Goal: Task Accomplishment & Management: Manage account settings

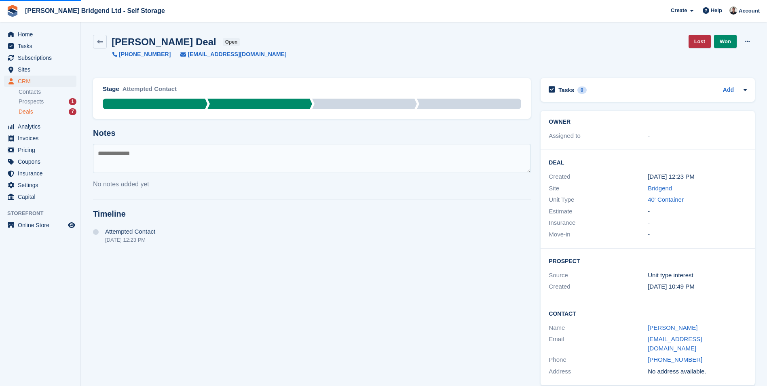
scroll to position [3, 0]
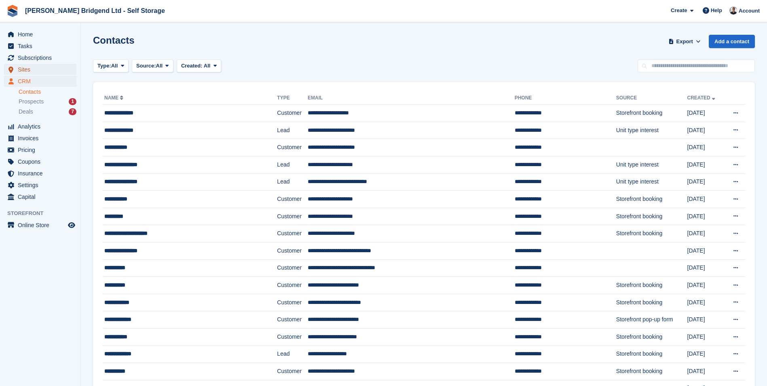
click at [36, 69] on span "Sites" at bounding box center [42, 69] width 48 height 11
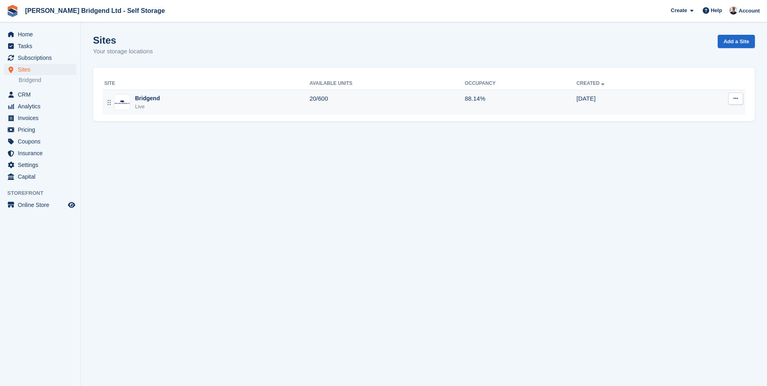
click at [198, 103] on div "Bridgend Live" at bounding box center [206, 102] width 205 height 17
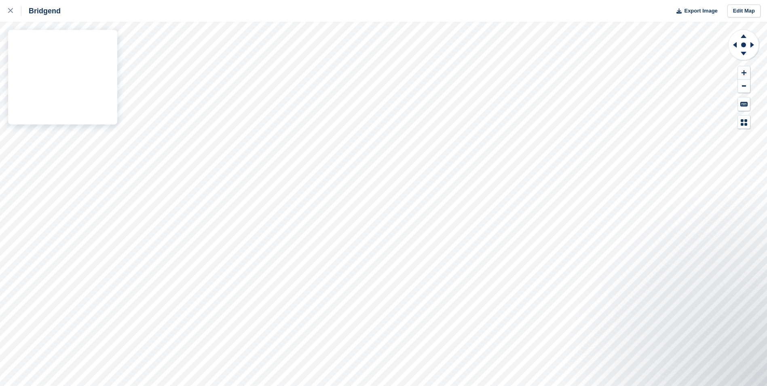
click at [91, 37] on div "Bridgend Export Image Edit Map" at bounding box center [383, 193] width 767 height 386
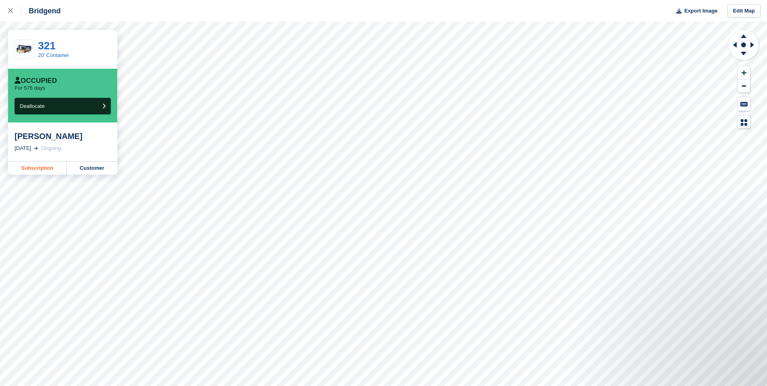
click at [44, 170] on link "Subscription" at bounding box center [37, 168] width 59 height 13
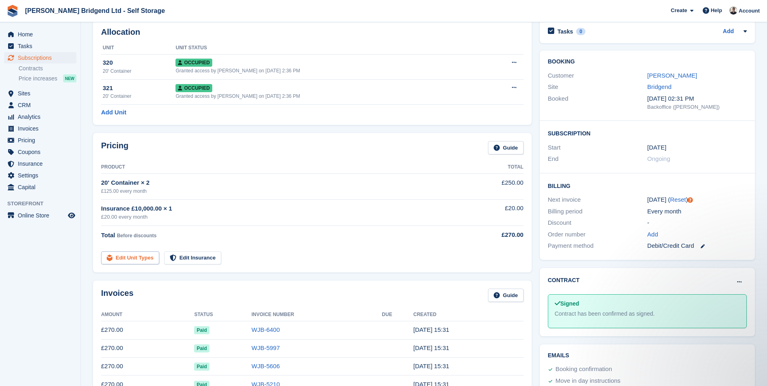
click at [125, 259] on link "Edit Unit Types" at bounding box center [130, 257] width 58 height 13
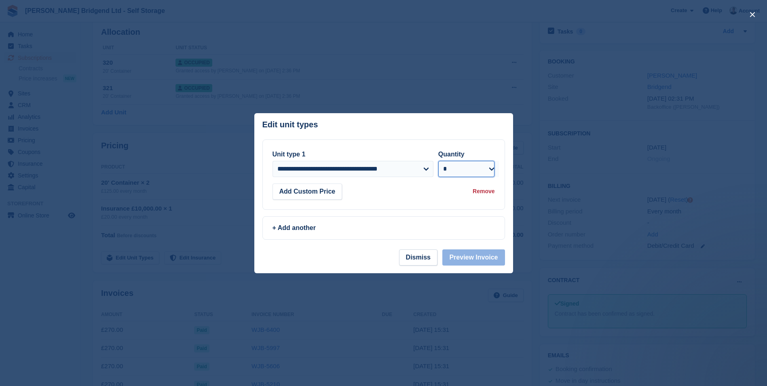
click at [459, 170] on select "* * * * * * * * * ** ** ** ** ** ** ** ** ** ** ** ** ** ** ** ** ** ** ** ** *…" at bounding box center [466, 169] width 57 height 16
select select "*"
click at [438, 161] on select "* * * * * * * * * ** ** ** ** ** ** ** ** ** ** ** ** ** ** ** ** ** ** ** ** *…" at bounding box center [466, 169] width 57 height 16
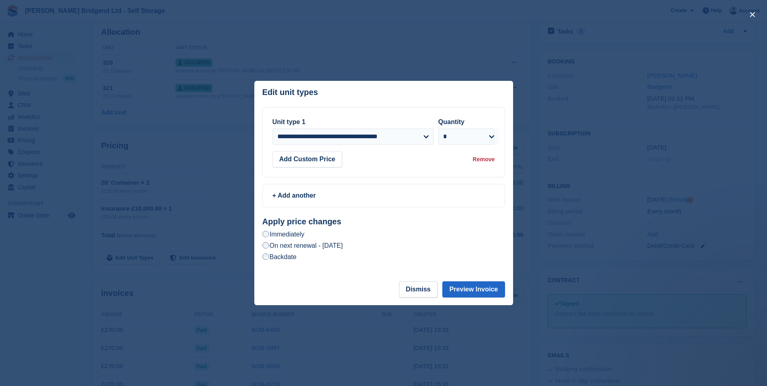
click at [333, 247] on label "On next renewal - Sunday, 21st September, 2025" at bounding box center [302, 245] width 80 height 8
click at [466, 294] on button "Preview Invoice" at bounding box center [473, 289] width 62 height 16
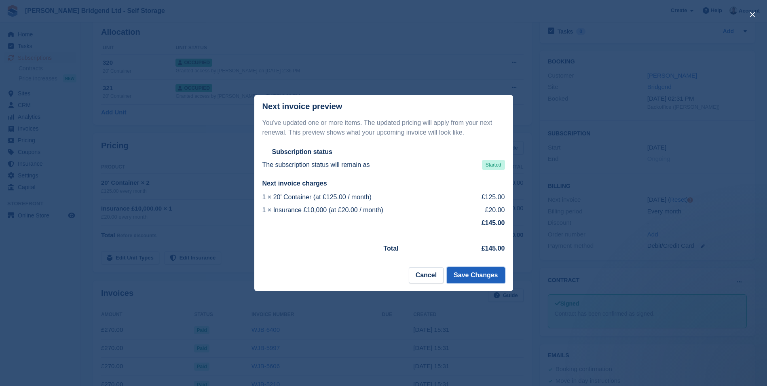
click at [474, 276] on button "Save Changes" at bounding box center [476, 275] width 58 height 16
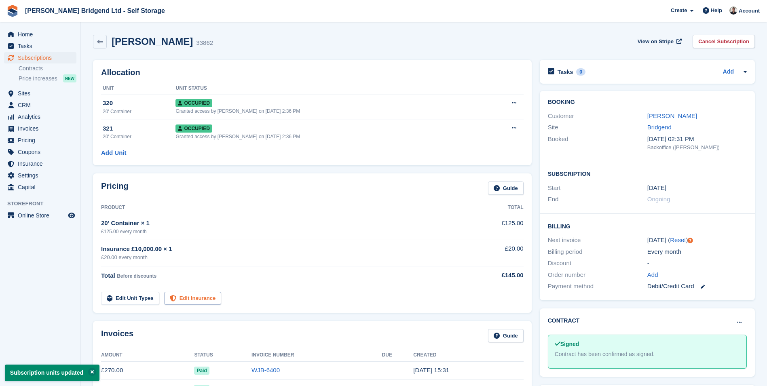
click at [184, 301] on link "Edit Insurance" at bounding box center [192, 298] width 57 height 13
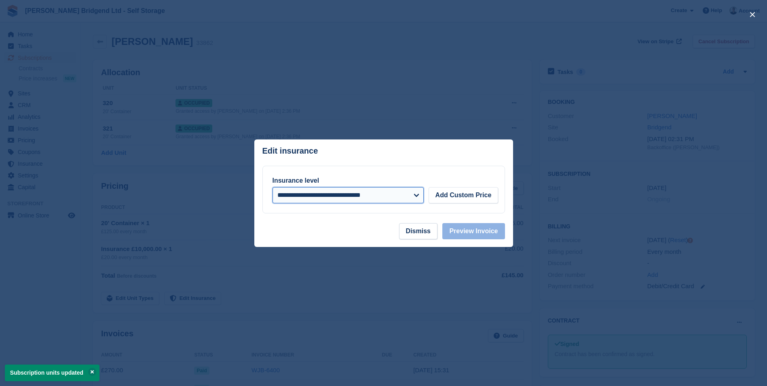
click at [396, 200] on select "**********" at bounding box center [347, 195] width 151 height 16
select select "****"
click at [272, 187] on select "**********" at bounding box center [347, 195] width 151 height 16
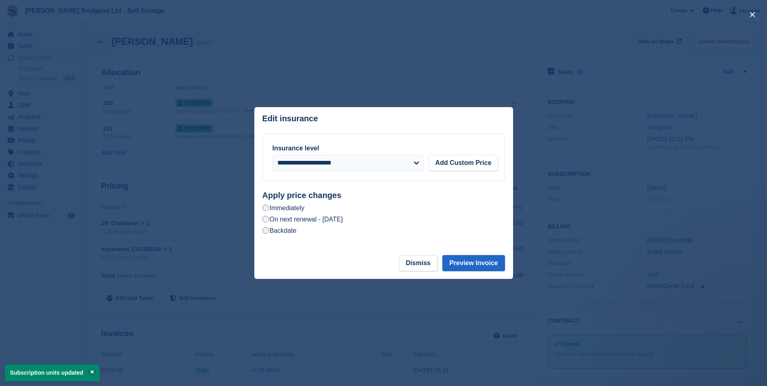
click at [343, 221] on label "On next renewal - Sunday, 21st September, 2025" at bounding box center [302, 219] width 80 height 8
click at [470, 267] on button "Preview Invoice" at bounding box center [473, 263] width 62 height 16
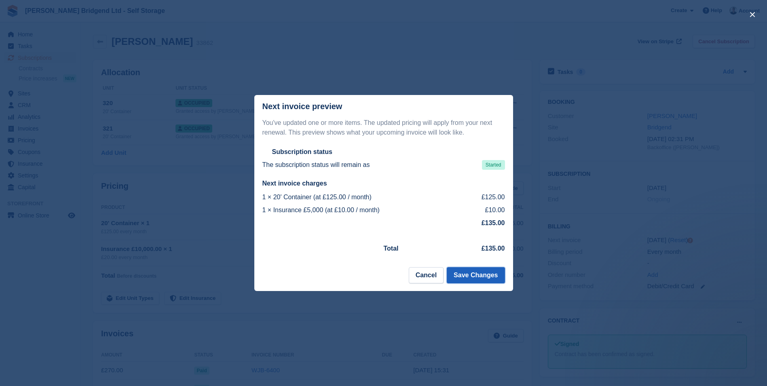
click at [468, 272] on button "Save Changes" at bounding box center [476, 275] width 58 height 16
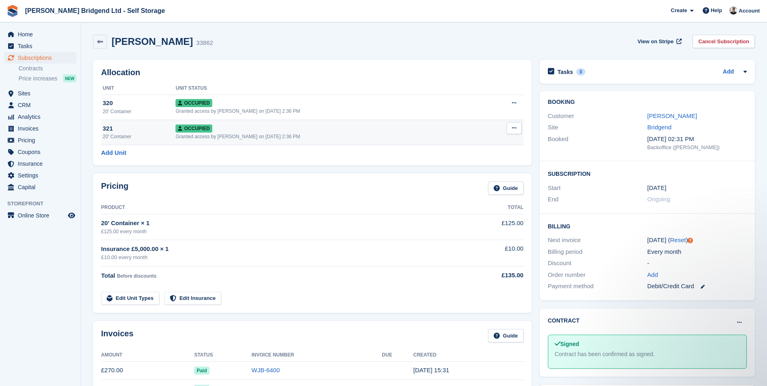
click at [514, 133] on button at bounding box center [513, 128] width 15 height 12
click at [488, 173] on p "Deallocate" at bounding box center [482, 171] width 70 height 11
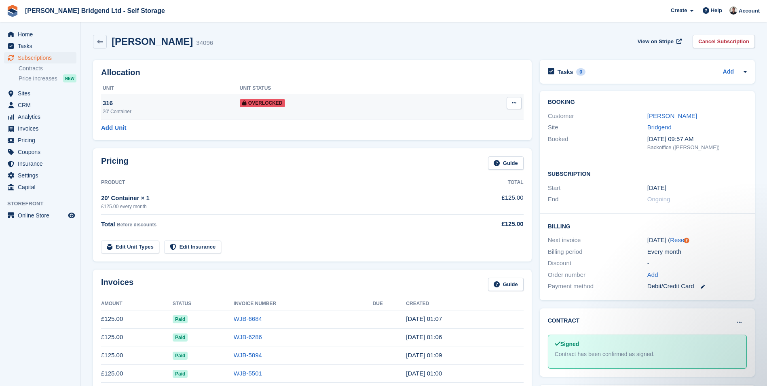
click at [516, 105] on button at bounding box center [513, 103] width 15 height 12
click at [493, 119] on p "Remove Overlock" at bounding box center [482, 119] width 70 height 11
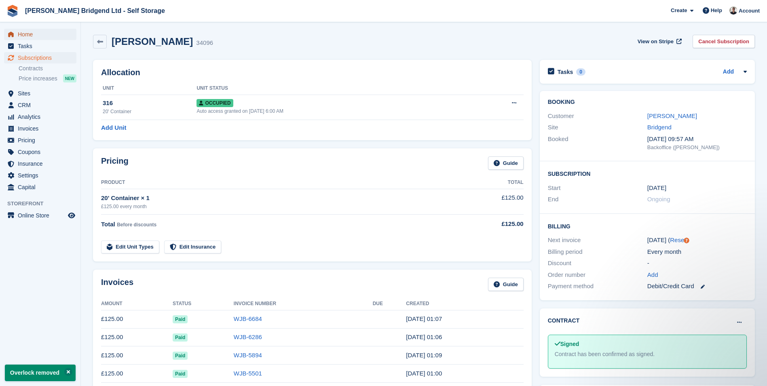
click at [50, 36] on span "Home" at bounding box center [42, 34] width 48 height 11
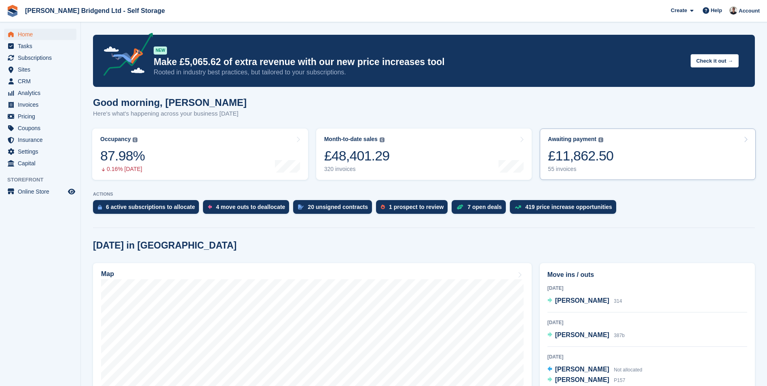
click at [599, 160] on div "£11,862.50" at bounding box center [580, 155] width 65 height 17
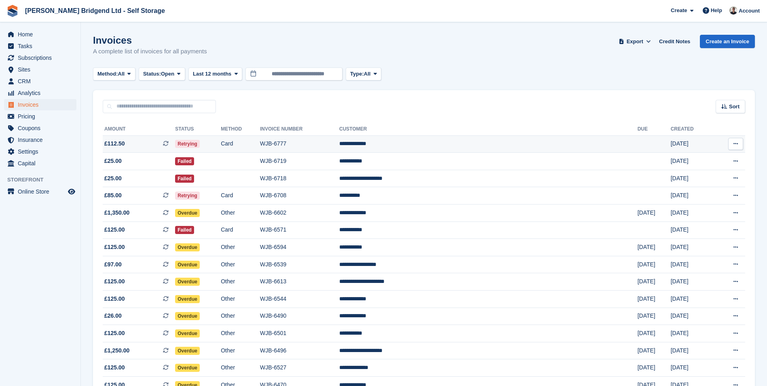
click at [260, 146] on td "Card" at bounding box center [240, 143] width 39 height 17
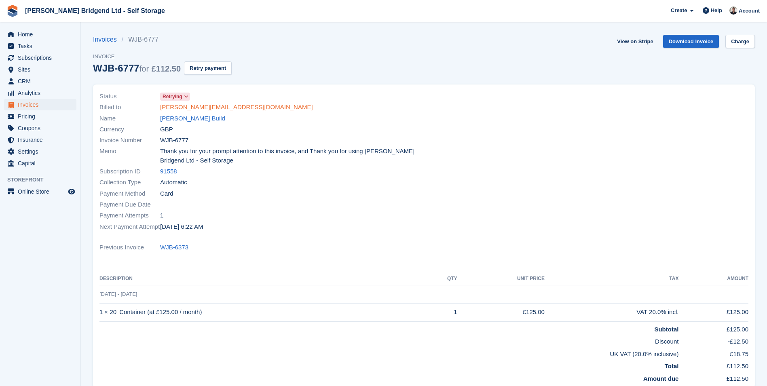
click at [211, 110] on link "[PERSON_NAME][EMAIL_ADDRESS][DOMAIN_NAME]" at bounding box center [236, 107] width 153 height 9
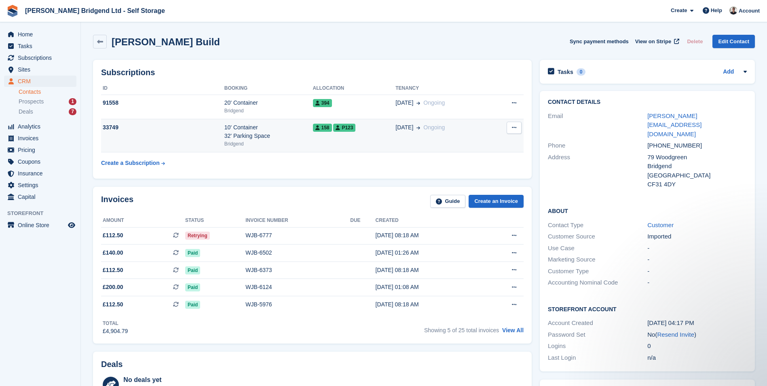
click at [270, 134] on div "10' Container 32' Parking Space" at bounding box center [268, 131] width 88 height 17
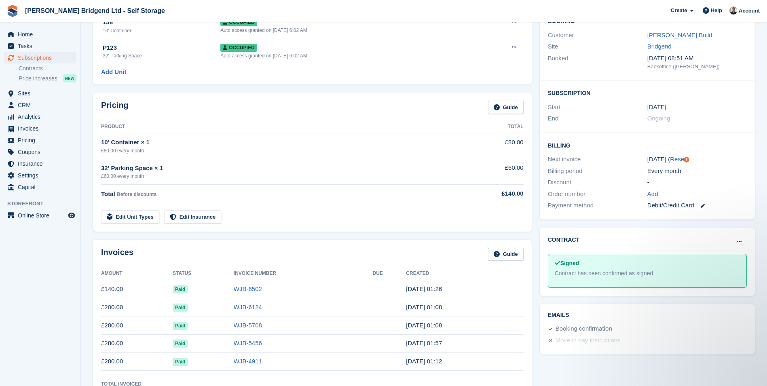
scroll to position [40, 0]
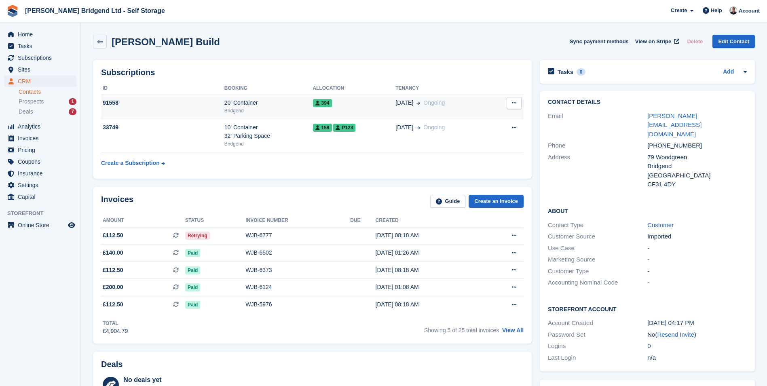
click at [248, 110] on div "Bridgend" at bounding box center [268, 110] width 88 height 7
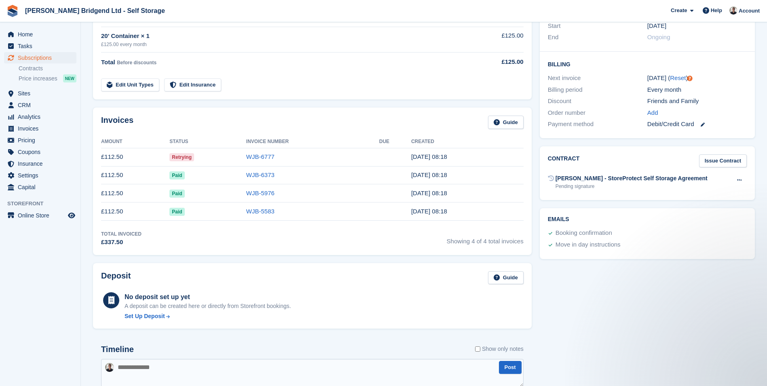
scroll to position [162, 0]
click at [262, 158] on link "WJB-6777" at bounding box center [260, 157] width 28 height 7
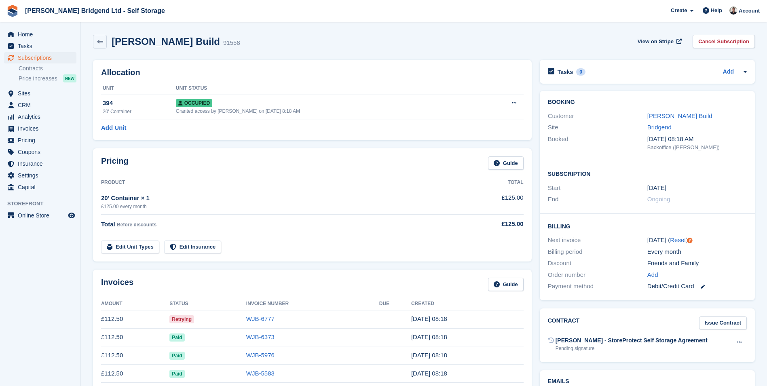
click at [247, 312] on td "WJB-6777" at bounding box center [312, 319] width 133 height 18
click at [253, 319] on link "WJB-6777" at bounding box center [260, 318] width 28 height 7
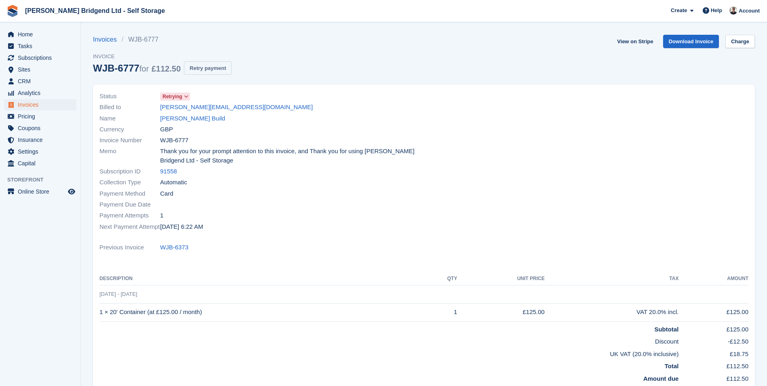
click at [213, 70] on button "Retry payment" at bounding box center [208, 67] width 48 height 13
